Goal: Check status

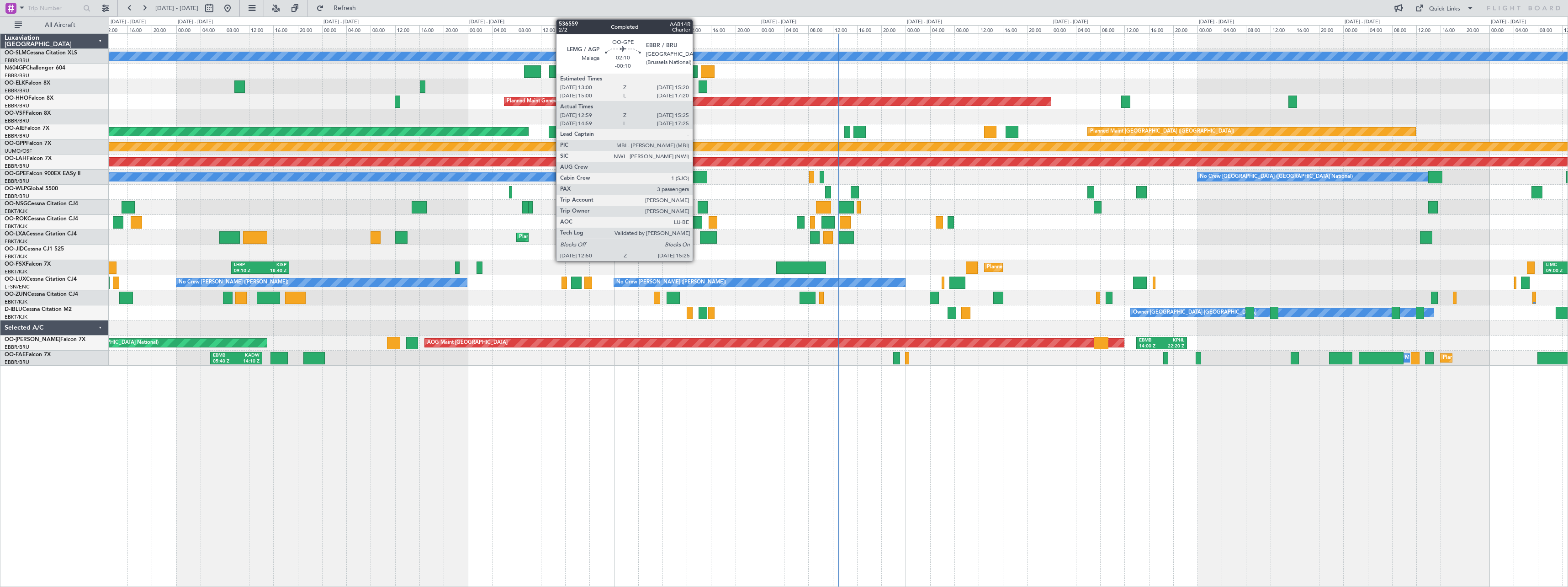
click at [697, 177] on div at bounding box center [699, 177] width 16 height 12
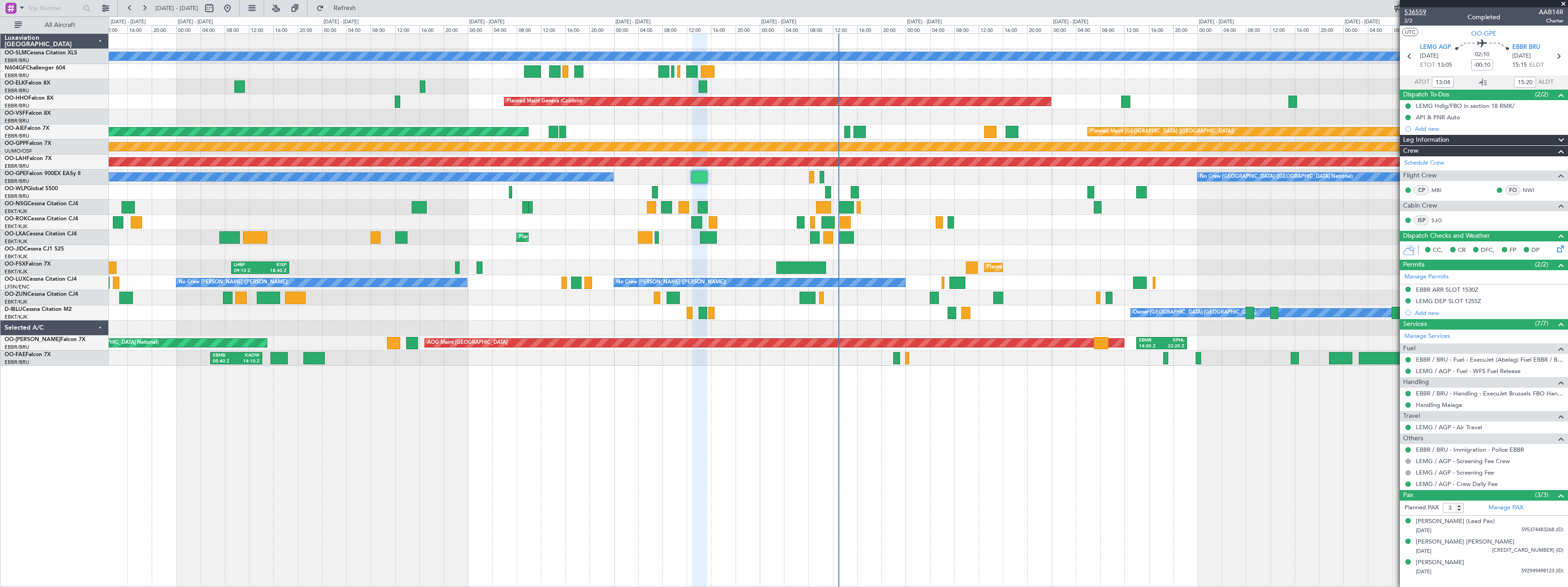
click at [1417, 11] on span "536559" at bounding box center [1415, 12] width 22 height 10
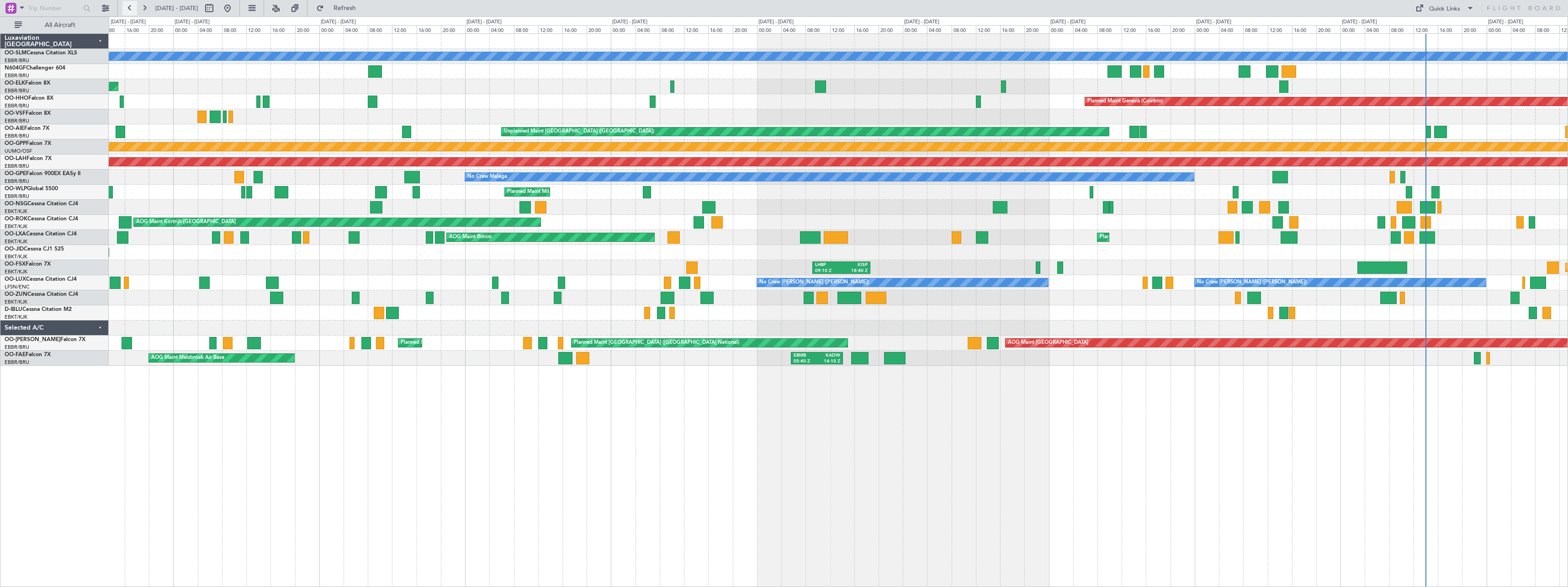
click at [129, 8] on button at bounding box center [130, 8] width 14 height 14
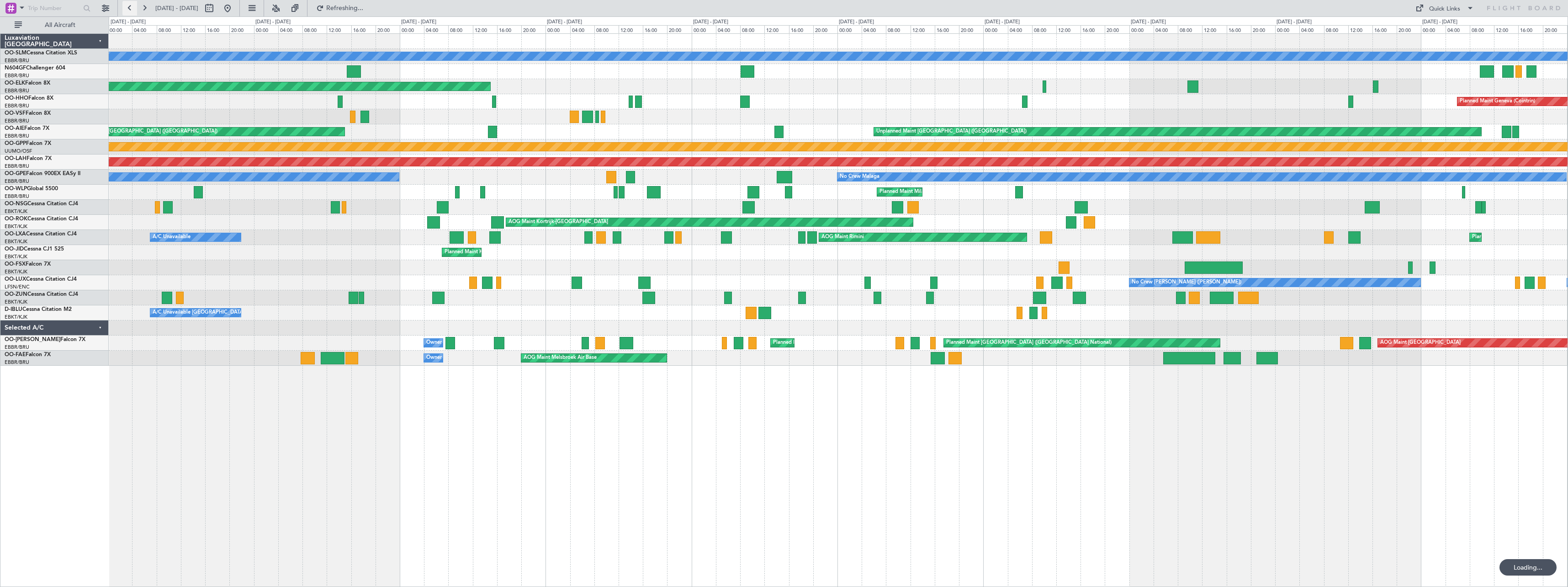
click at [128, 8] on button at bounding box center [130, 8] width 14 height 14
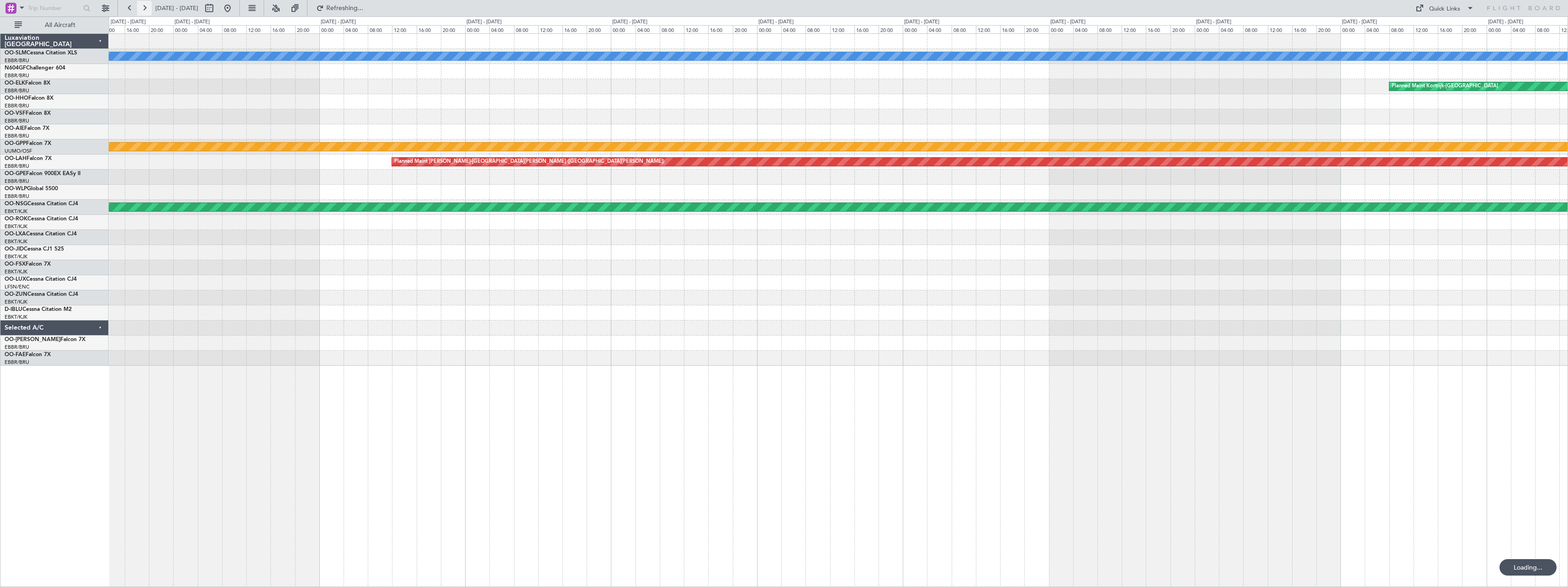
click at [147, 5] on button at bounding box center [144, 8] width 14 height 14
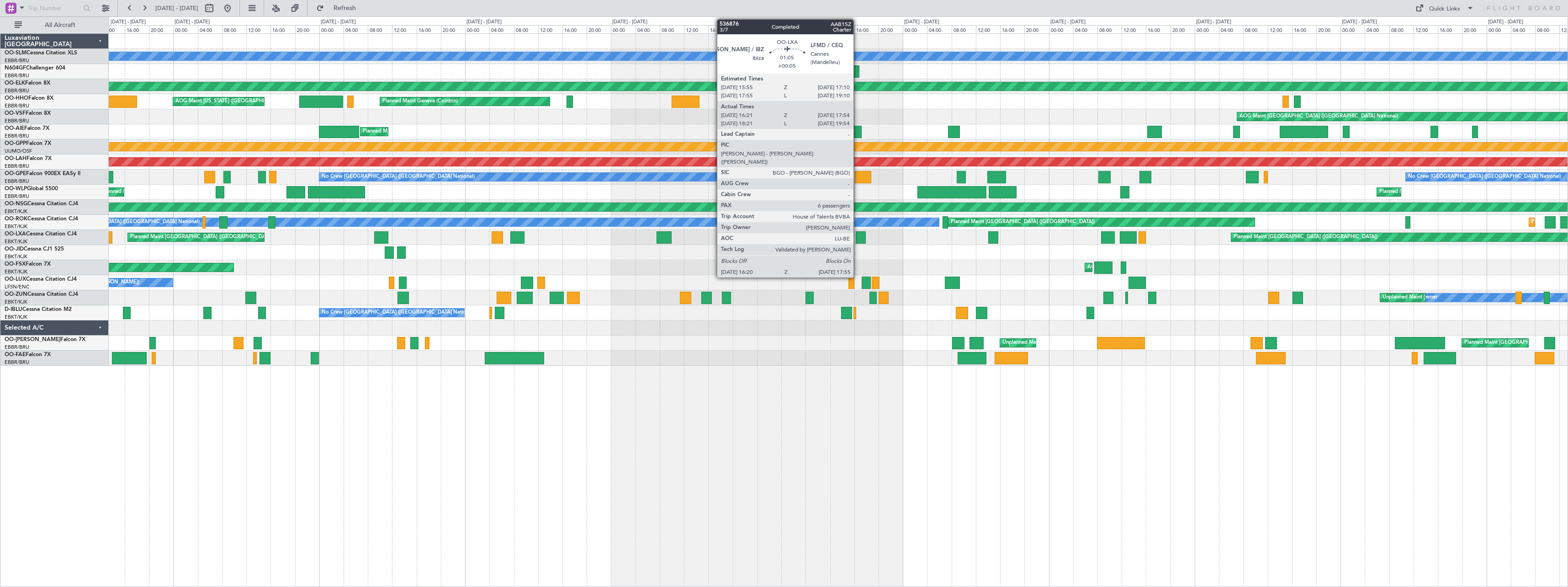
click at [689, 234] on div at bounding box center [860, 237] width 10 height 12
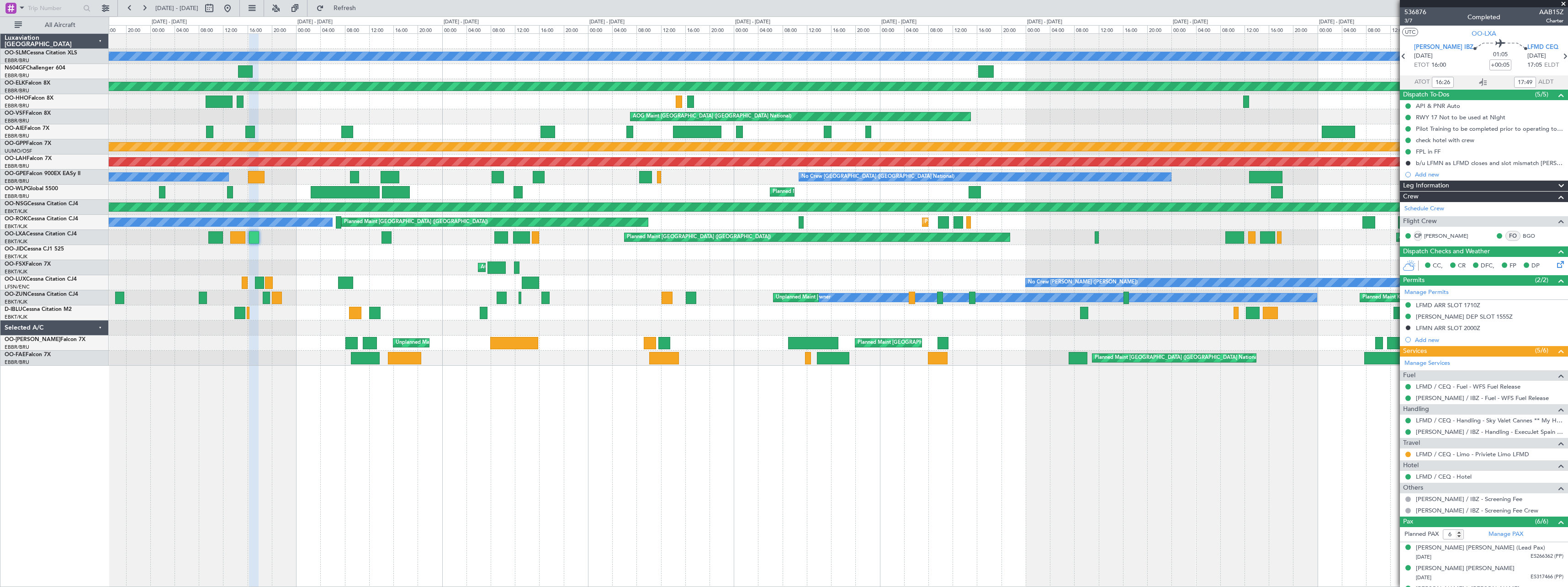
click at [689, 217] on div "A/C Unavailable [GEOGRAPHIC_DATA] Planned Maint [GEOGRAPHIC_DATA]-[GEOGRAPHIC_D…" at bounding box center [838, 200] width 1458 height 332
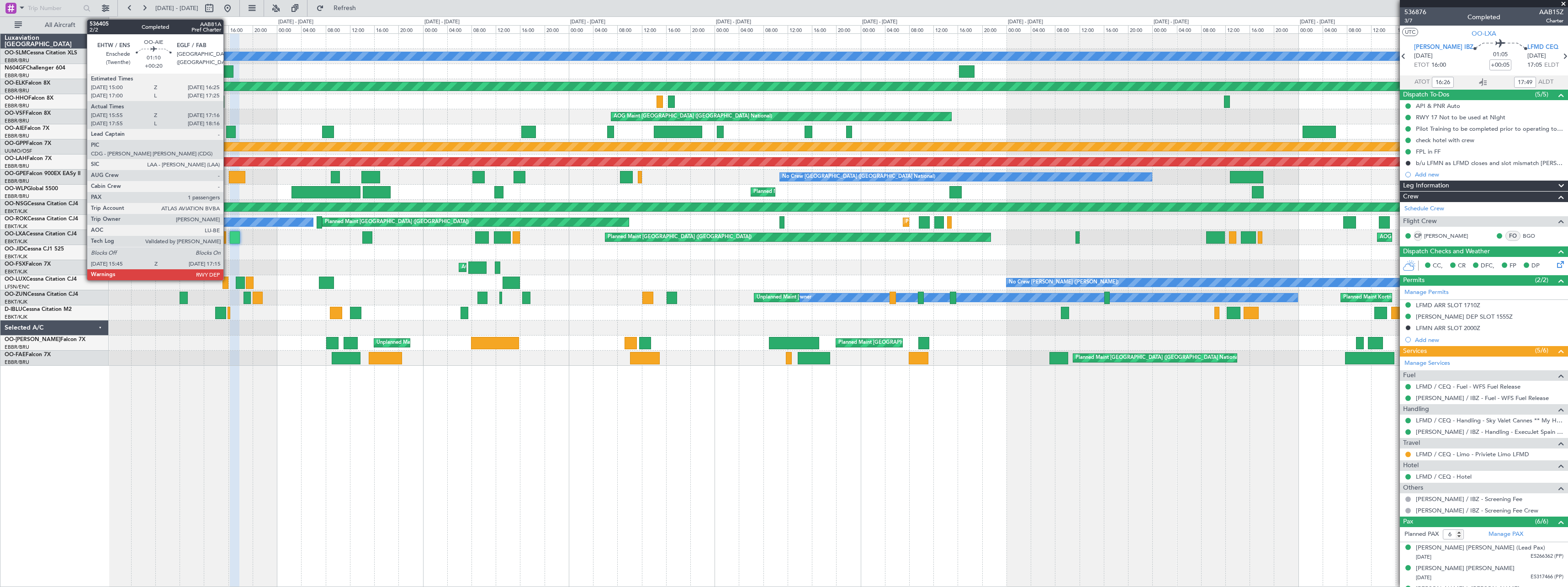
click at [689, 179] on div "A/C Unavailable [GEOGRAPHIC_DATA] Planned Maint [GEOGRAPHIC_DATA]-[GEOGRAPHIC_D…" at bounding box center [838, 200] width 1458 height 332
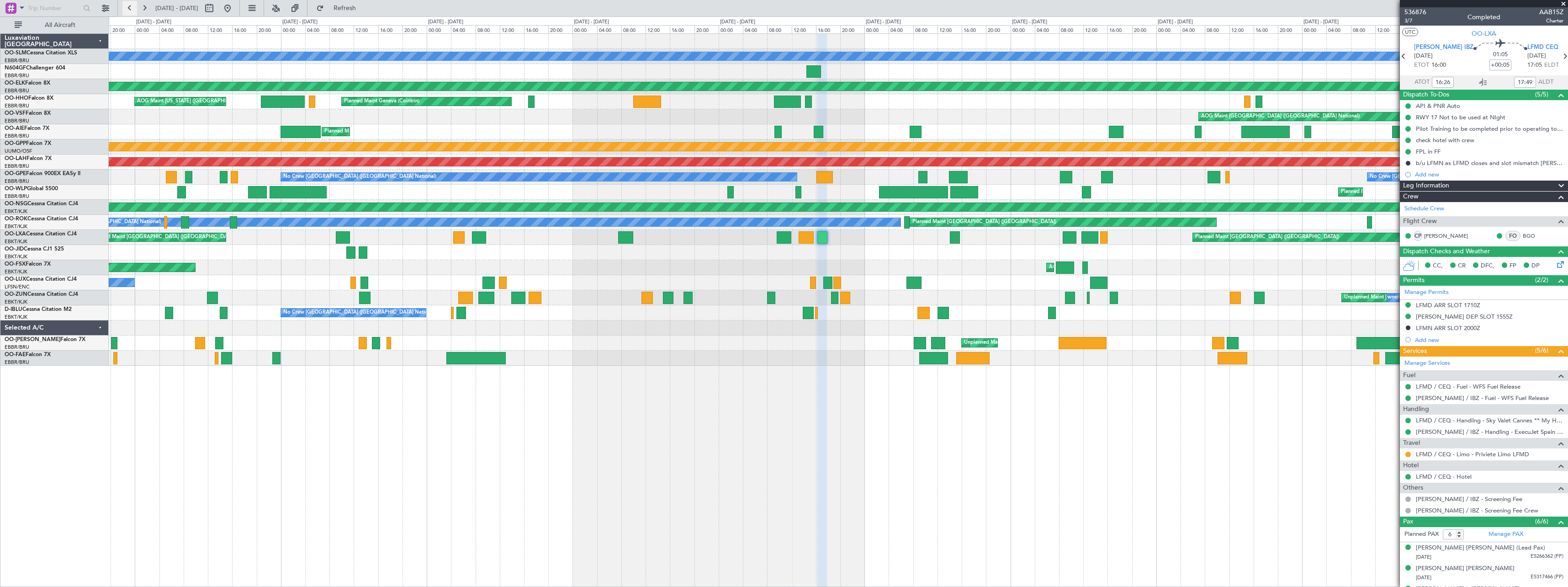
click at [133, 7] on button at bounding box center [130, 8] width 14 height 14
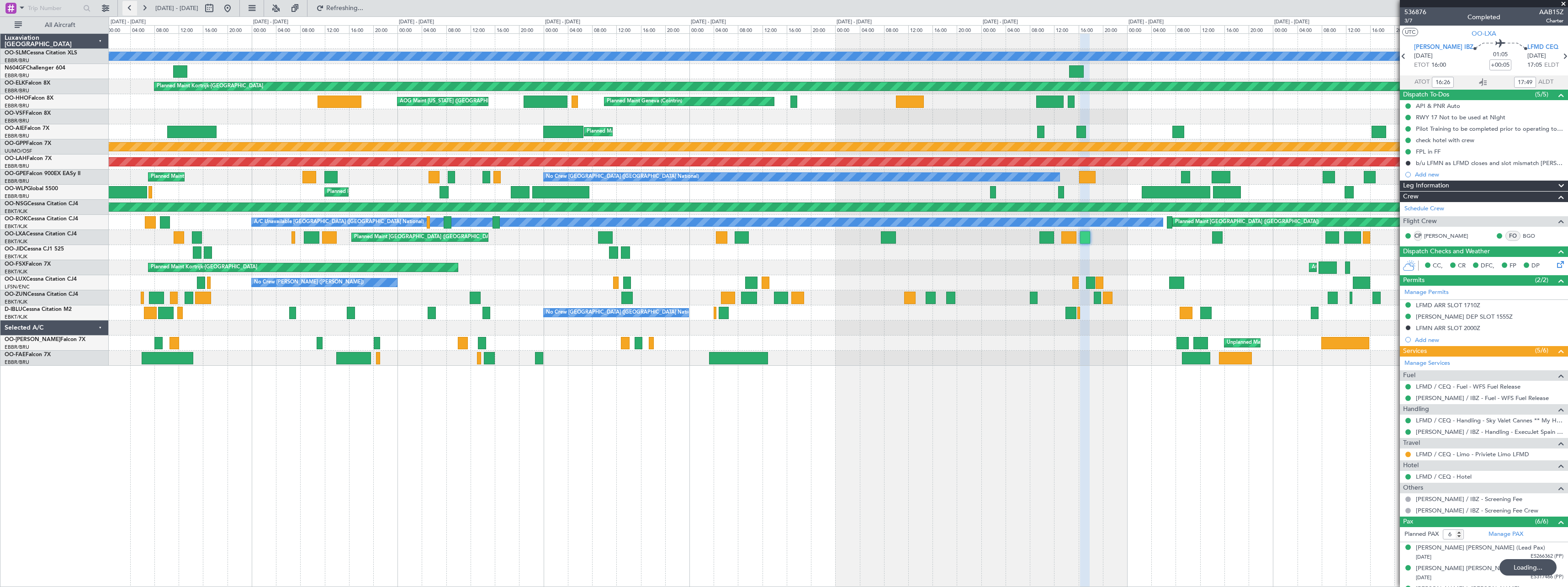
click at [132, 7] on button at bounding box center [130, 8] width 14 height 14
click at [132, 7] on button at bounding box center [130, 8] width 14 height 14
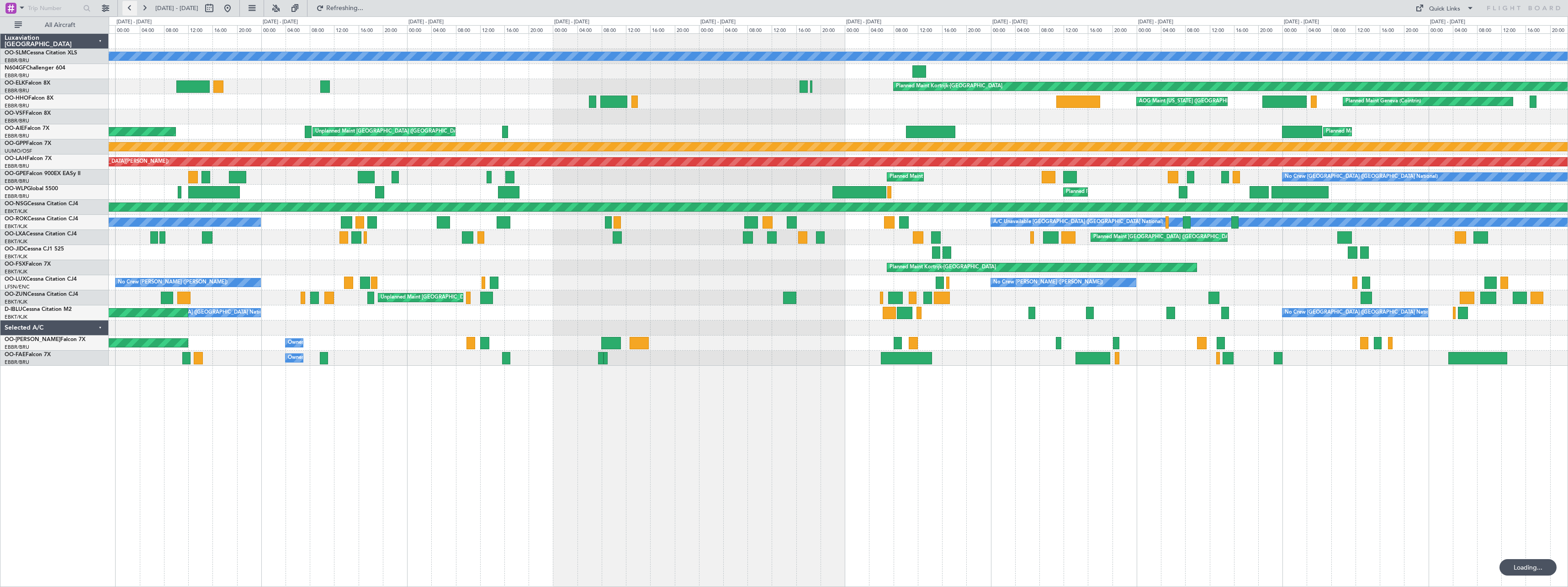
click at [131, 5] on button at bounding box center [130, 8] width 14 height 14
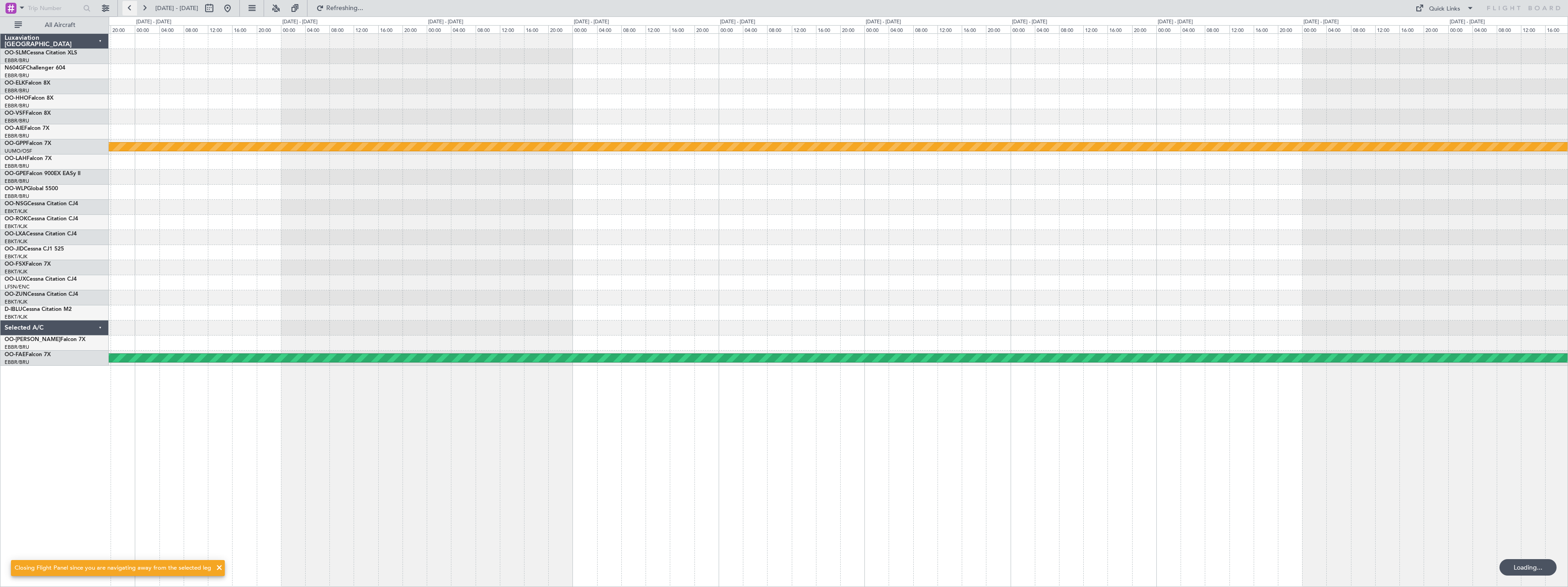
click at [131, 5] on button at bounding box center [130, 8] width 14 height 14
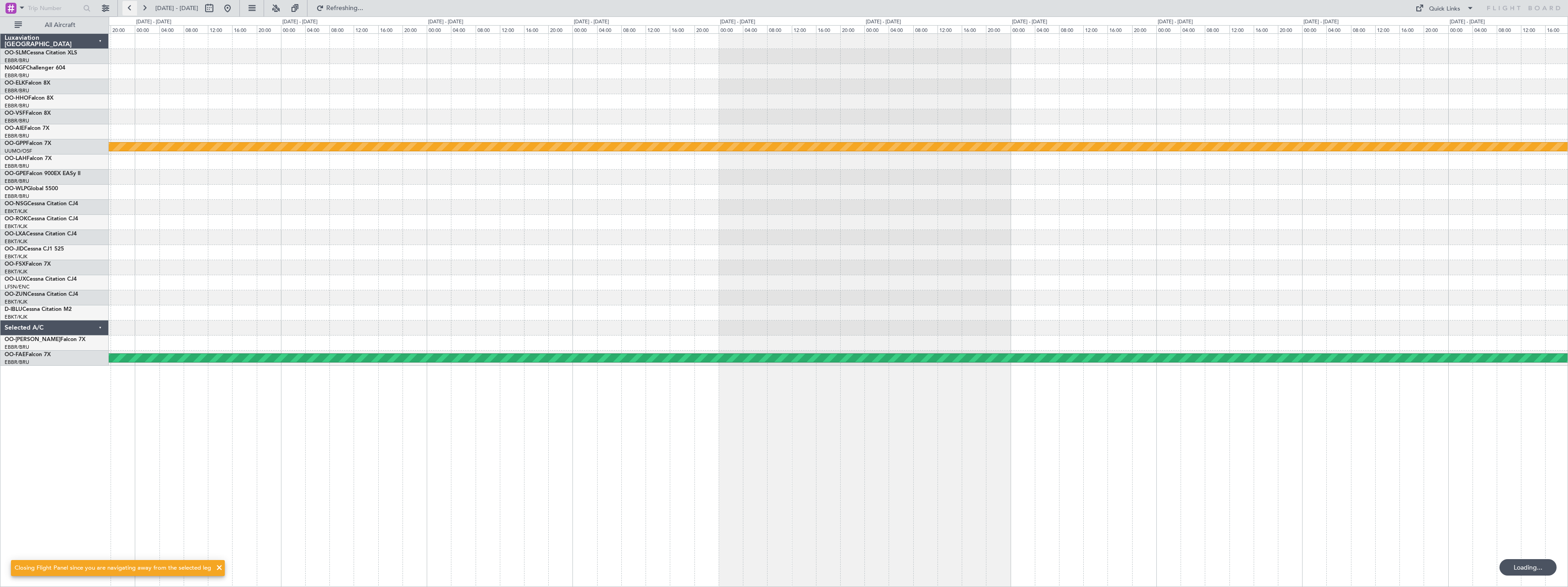
click at [131, 5] on button at bounding box center [130, 8] width 14 height 14
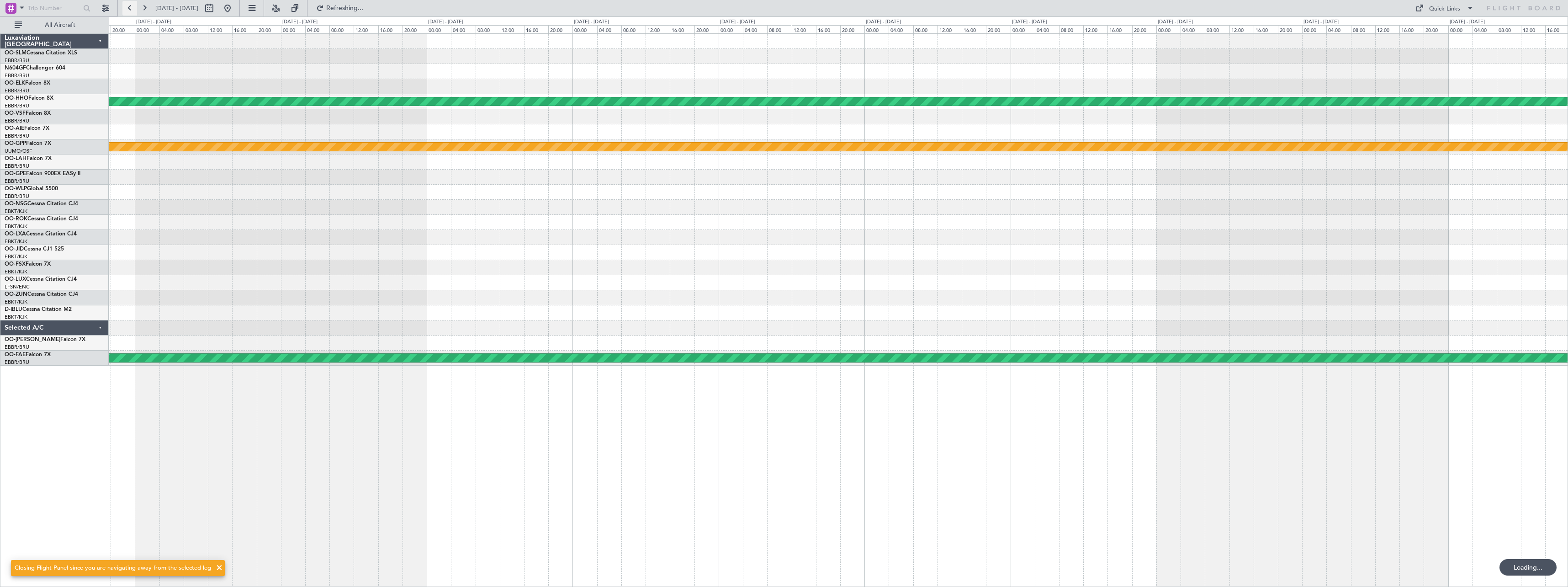
click at [131, 5] on button at bounding box center [130, 8] width 14 height 14
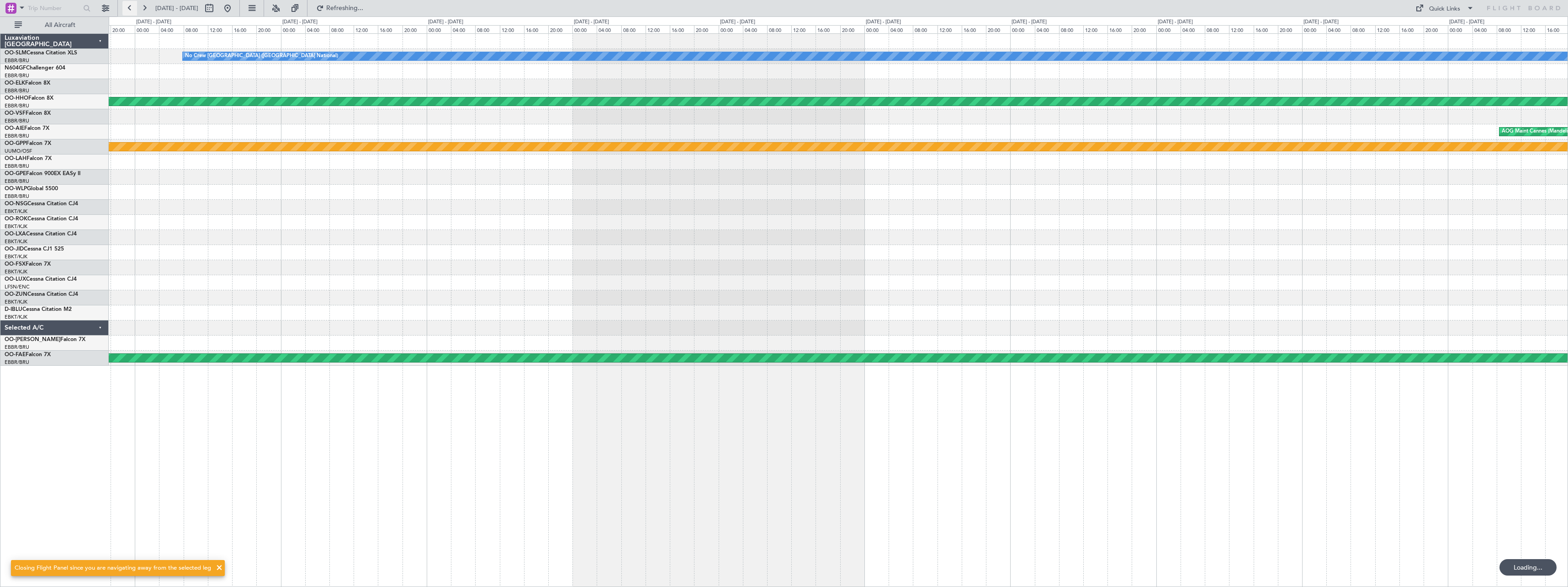
click at [131, 5] on button at bounding box center [130, 8] width 14 height 14
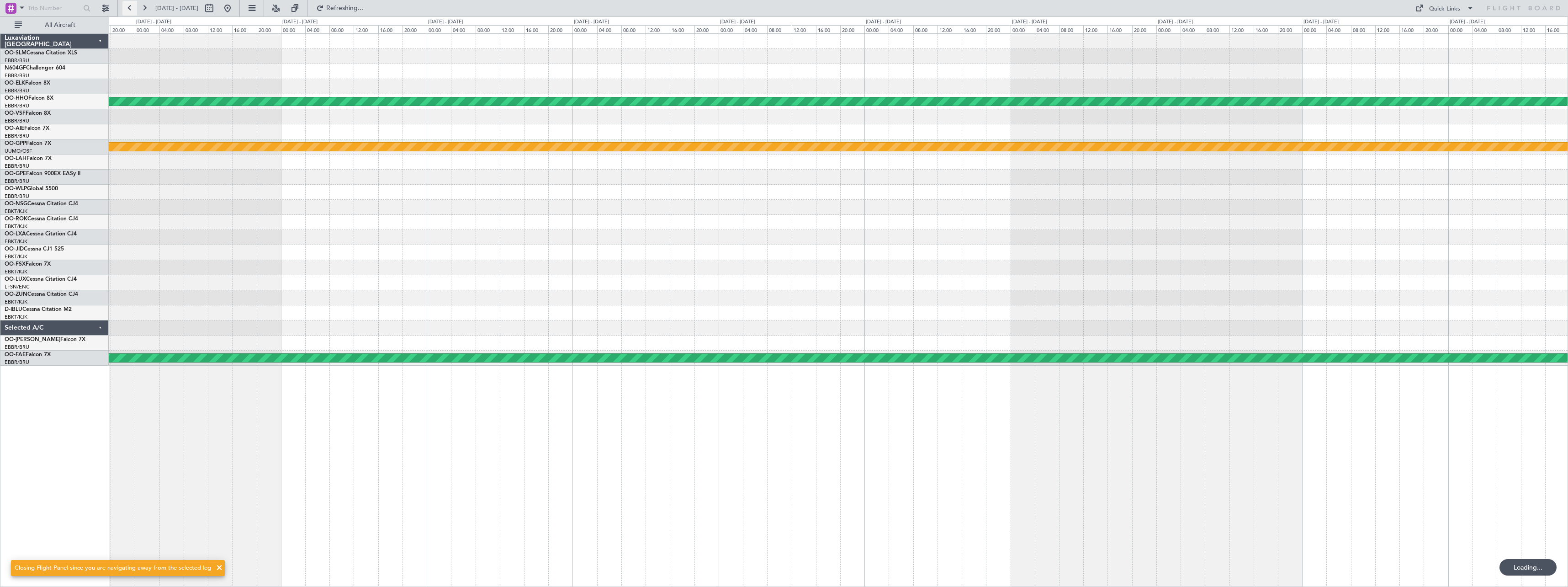
click at [131, 5] on button at bounding box center [130, 8] width 14 height 14
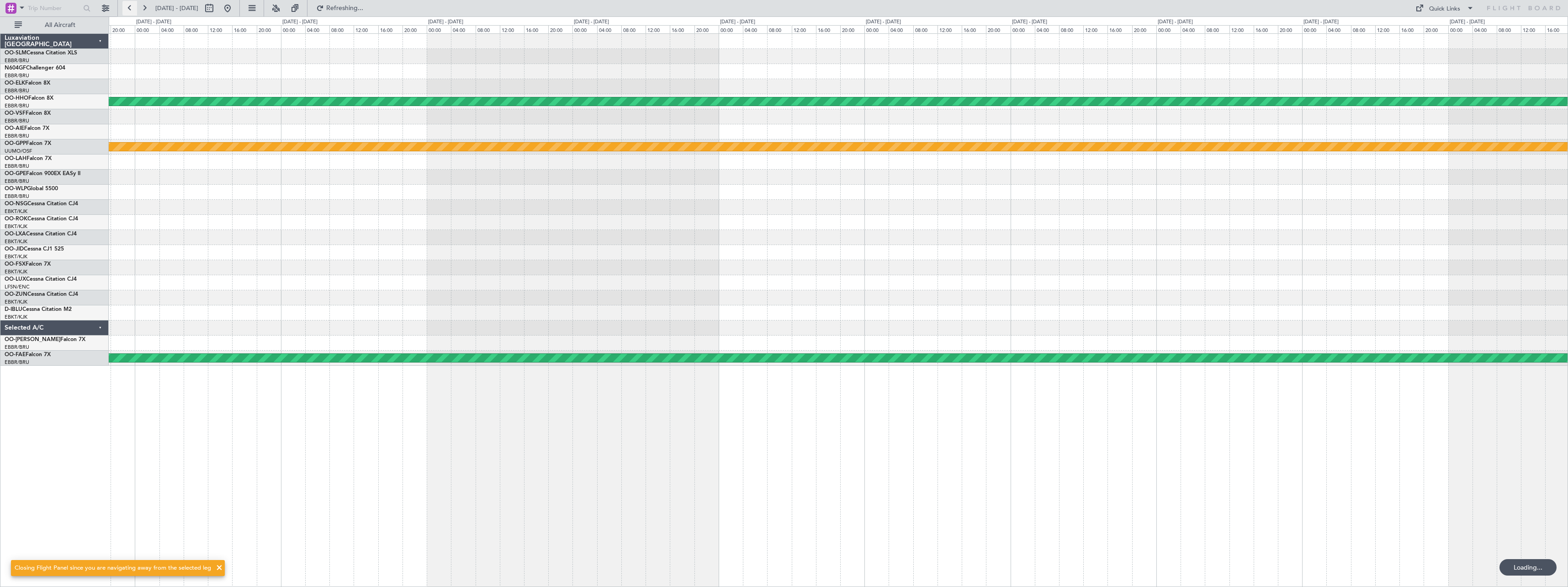
click at [131, 5] on button at bounding box center [130, 8] width 14 height 14
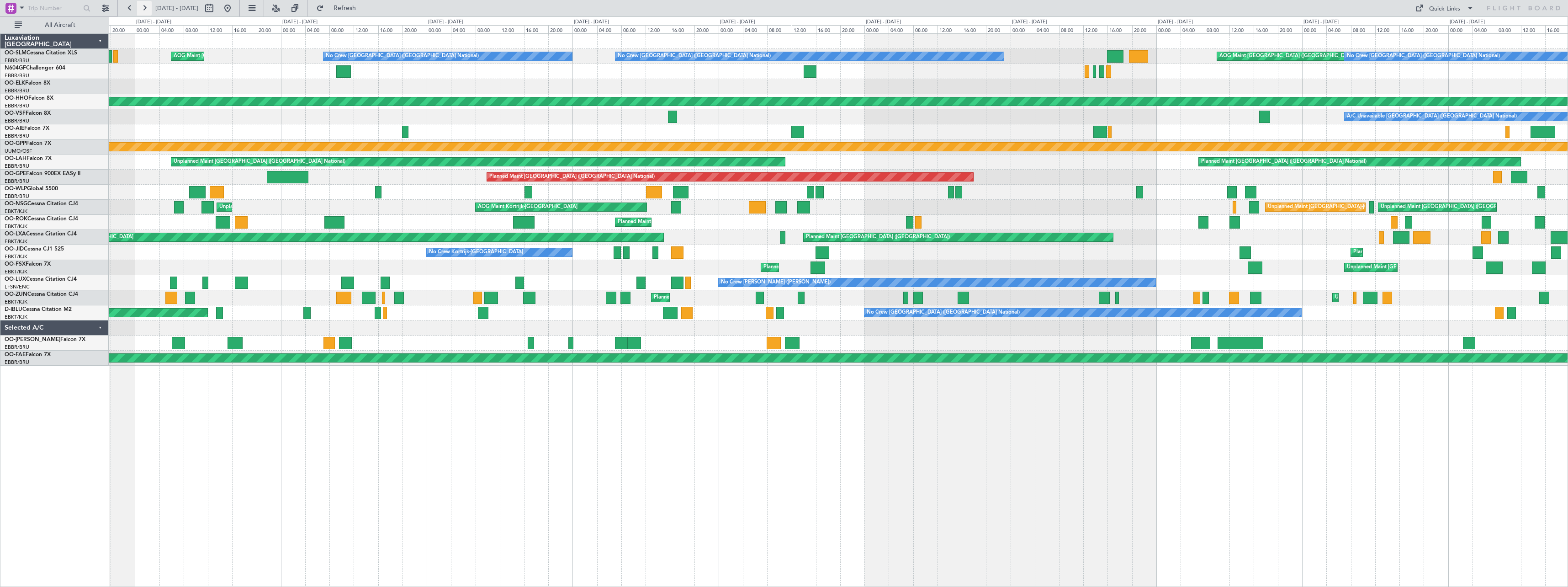
click at [142, 4] on button at bounding box center [144, 8] width 14 height 14
